Goal: Task Accomplishment & Management: Use online tool/utility

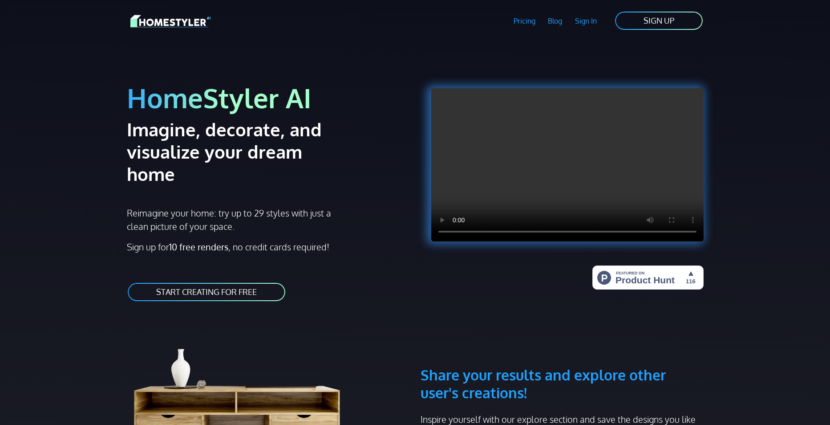
click at [239, 282] on link "START CREATING FOR FREE" at bounding box center [206, 292] width 159 height 20
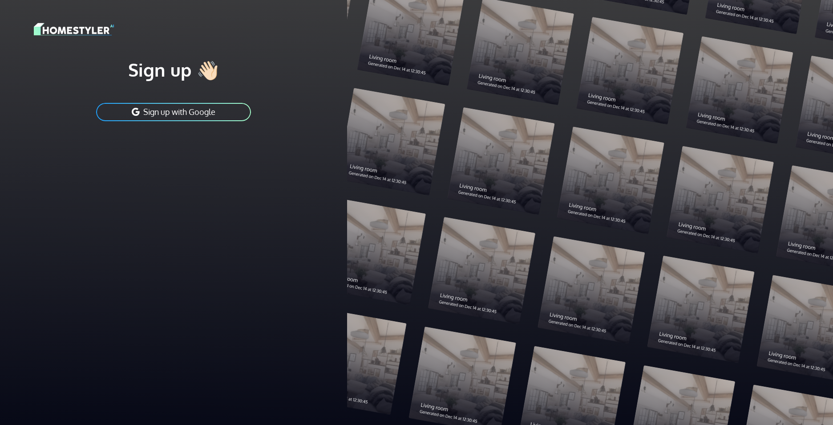
click at [144, 112] on button "Sign up with Google" at bounding box center [173, 112] width 157 height 20
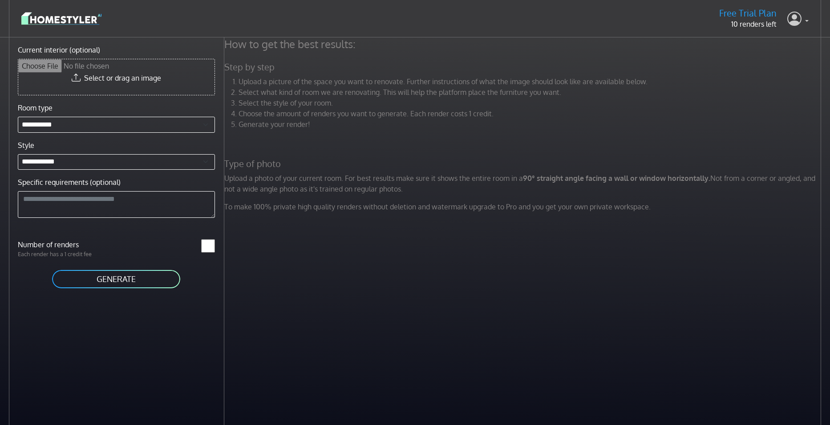
click at [804, 16] on link at bounding box center [797, 18] width 21 height 21
click at [771, 68] on button "Sign out" at bounding box center [773, 63] width 70 height 14
